Goal: Information Seeking & Learning: Check status

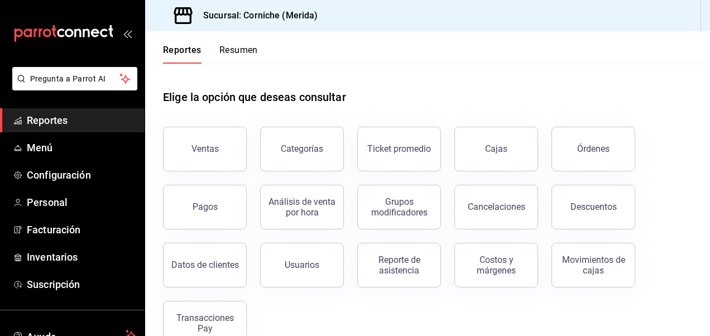
click at [676, 106] on div "Elige la opción que deseas consultar" at bounding box center [427, 89] width 529 height 50
click at [581, 76] on div "Elige la opción que deseas consultar" at bounding box center [427, 89] width 529 height 50
click at [653, 71] on div "Elige la opción que deseas consultar" at bounding box center [427, 89] width 529 height 50
click at [306, 223] on button "Análisis de venta por hora" at bounding box center [302, 207] width 84 height 45
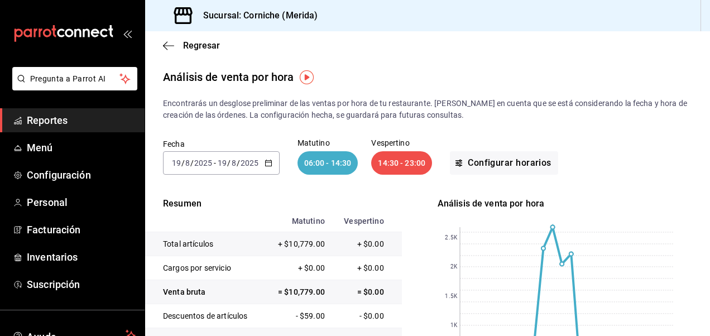
click at [268, 165] on icon "button" at bounding box center [268, 163] width 8 height 8
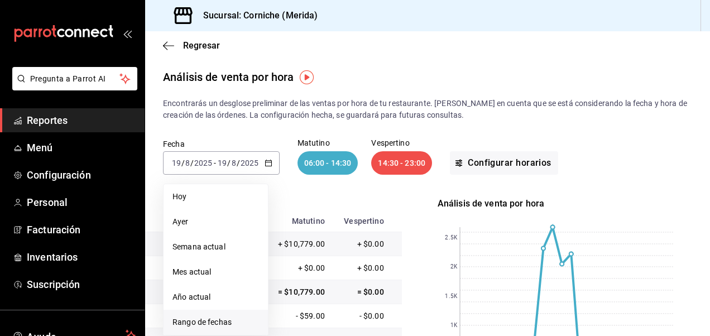
click at [215, 325] on span "Rango de fechas" at bounding box center [215, 322] width 86 height 12
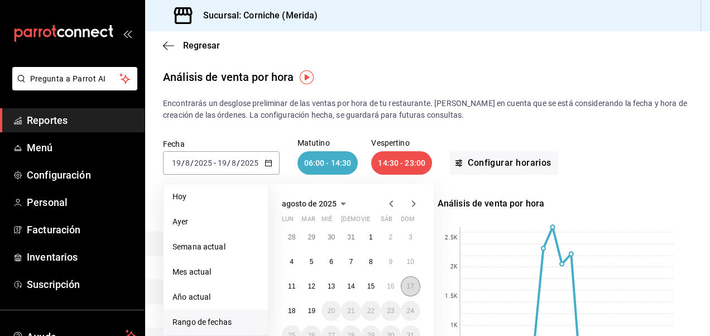
click at [406, 278] on button "17" at bounding box center [411, 286] width 20 height 20
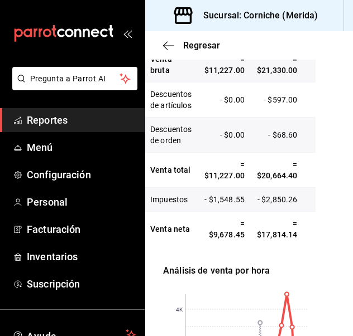
scroll to position [0, 11]
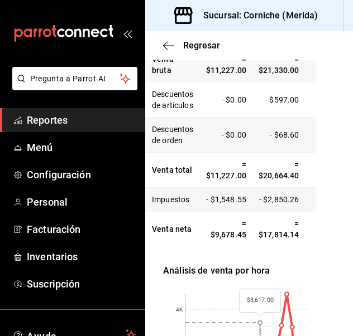
click at [66, 123] on span "Reportes" at bounding box center [81, 120] width 109 height 15
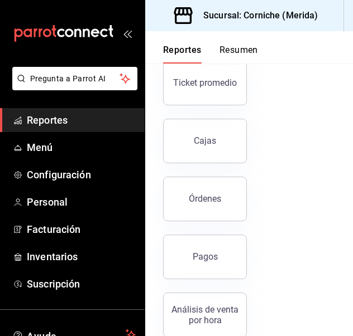
scroll to position [198, 0]
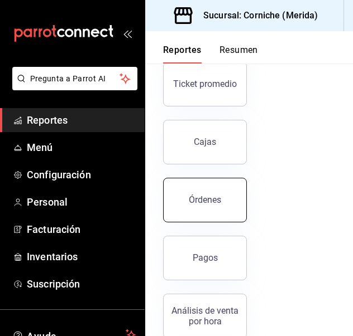
click at [195, 196] on div "Órdenes" at bounding box center [205, 200] width 32 height 11
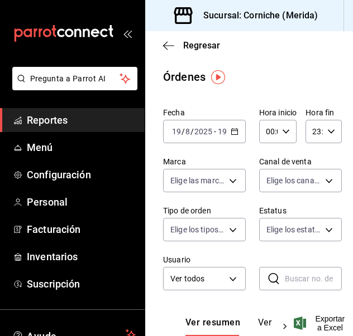
click at [230, 126] on div "[DATE] [DATE] - [DATE] [DATE]" at bounding box center [204, 131] width 83 height 23
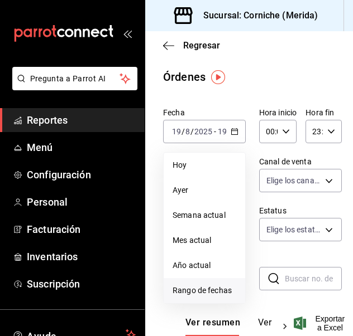
click at [214, 288] on span "Rango de fechas" at bounding box center [204, 291] width 64 height 12
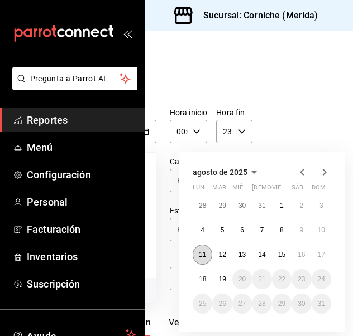
scroll to position [0, 100]
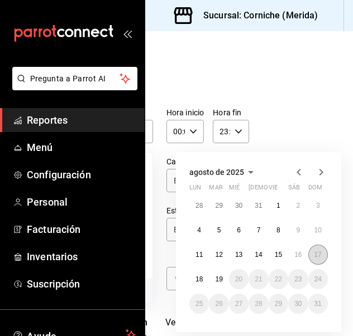
click at [314, 254] on abbr "17" at bounding box center [317, 255] width 7 height 8
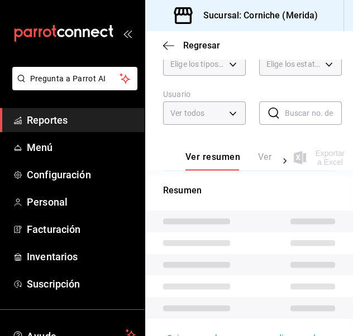
scroll to position [220, 0]
